Goal: Navigation & Orientation: Find specific page/section

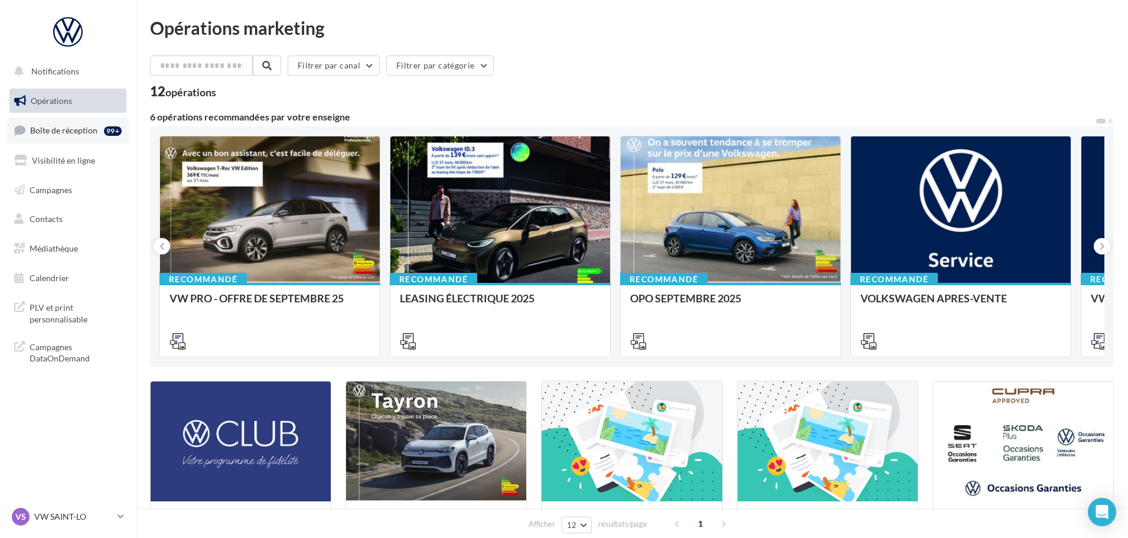
click at [94, 132] on span "Boîte de réception" at bounding box center [63, 130] width 67 height 10
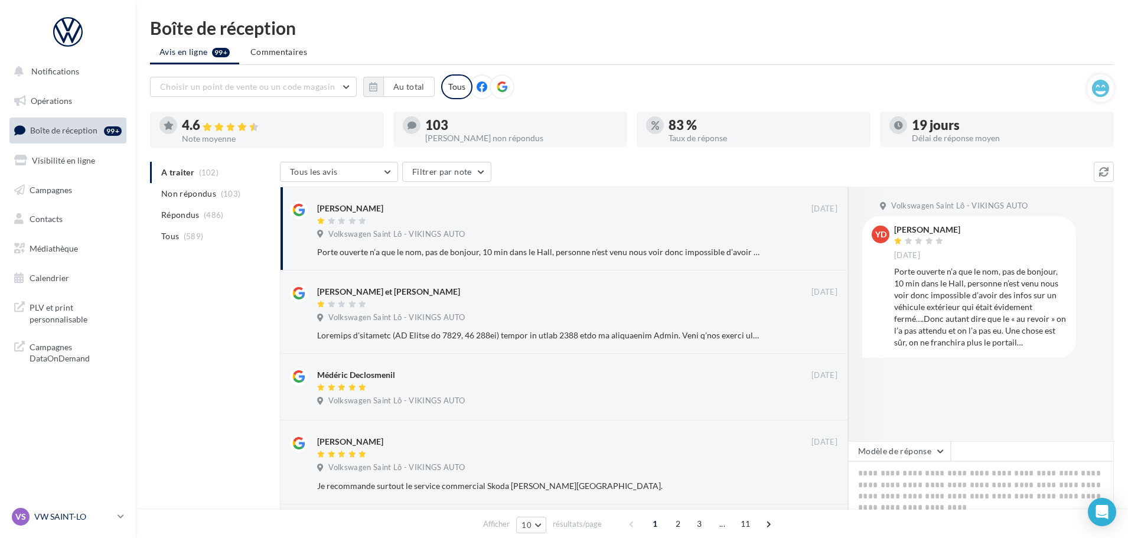
click at [89, 518] on p "VW SAINT-LO" at bounding box center [73, 517] width 79 height 12
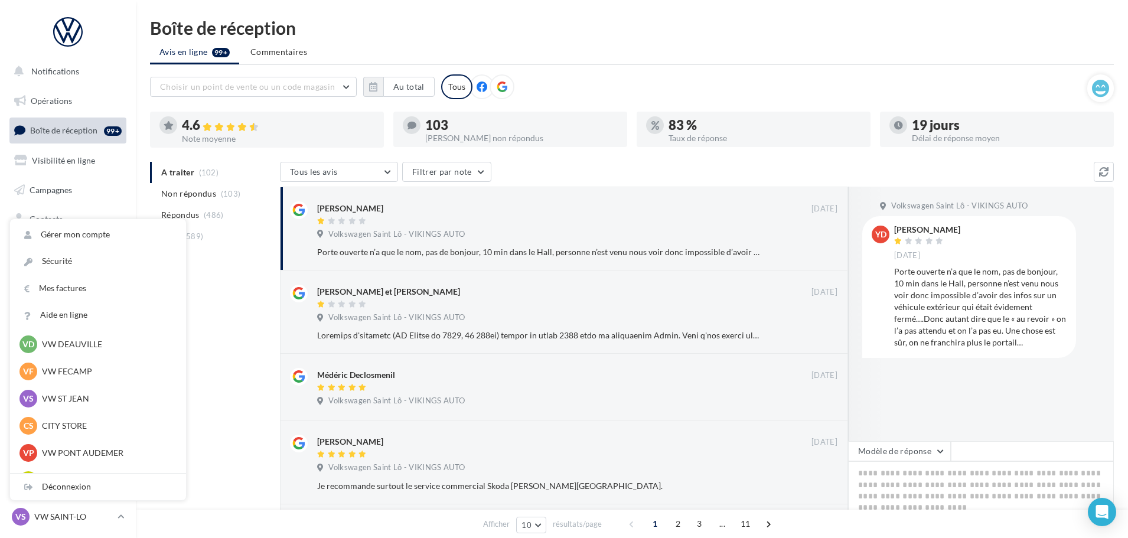
scroll to position [118, 0]
click at [81, 388] on div "VS VW ST JEAN vw-stj-vau" at bounding box center [97, 396] width 157 height 18
